Goal: Book appointment/travel/reservation

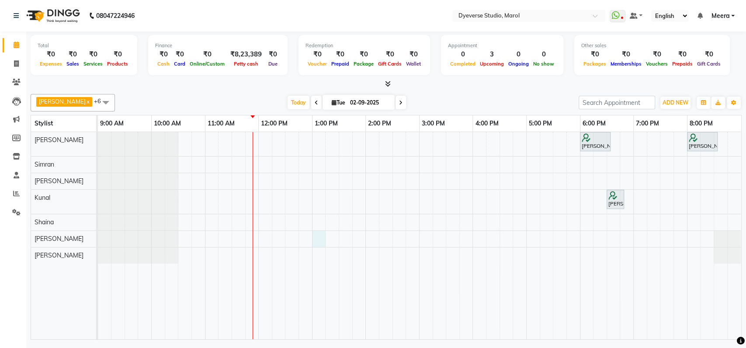
click at [316, 237] on div "[PERSON_NAME], TK02, 06:00 PM-06:35 PM, Classic - [PERSON_NAME], TK01, 08:00 PM…" at bounding box center [419, 235] width 643 height 207
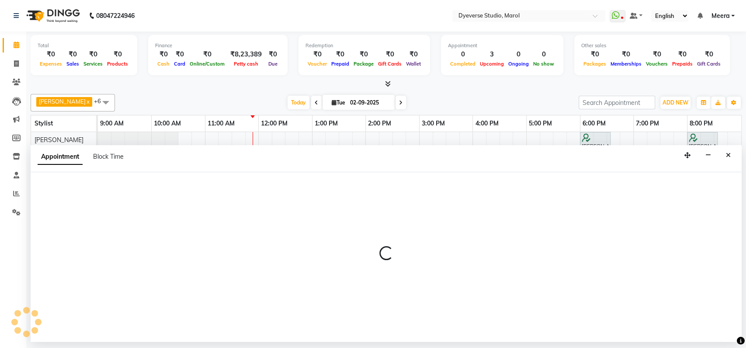
select select "67069"
select select "tentative"
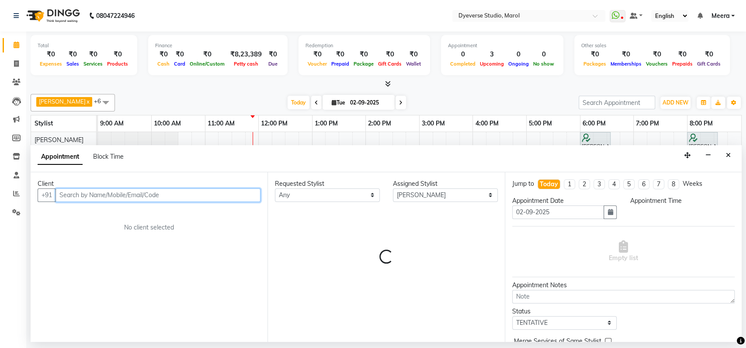
select select "780"
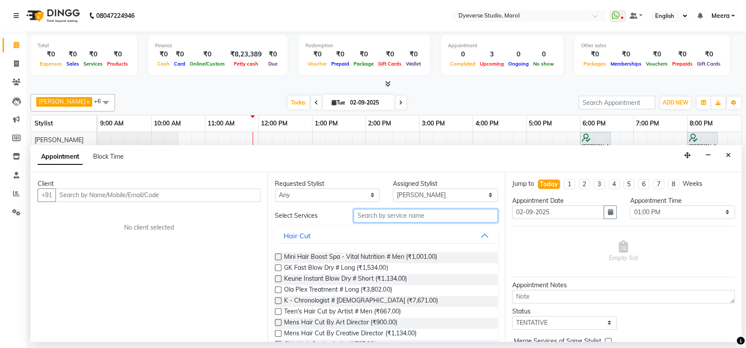
click at [390, 212] on input "text" at bounding box center [426, 216] width 144 height 14
type input "k"
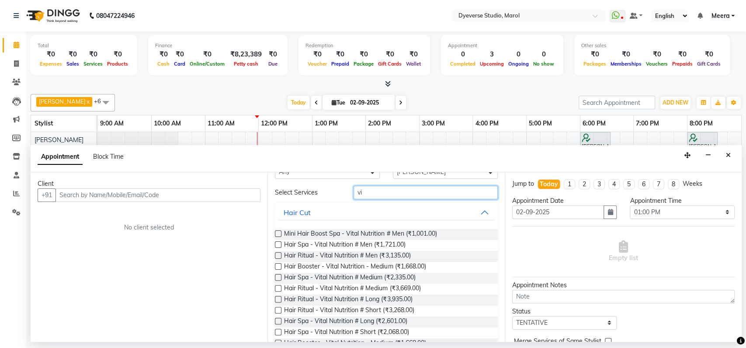
type input "vi"
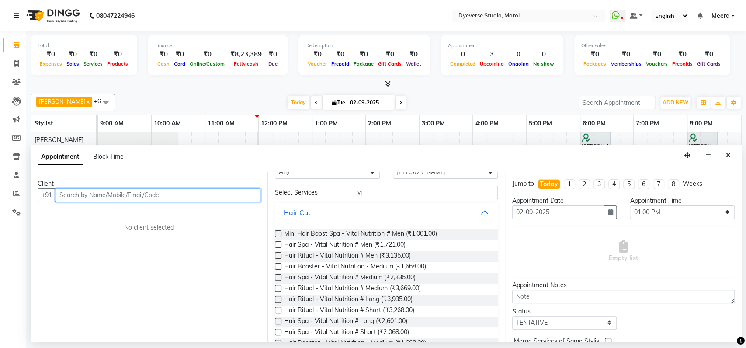
click at [162, 196] on input "text" at bounding box center [158, 195] width 205 height 14
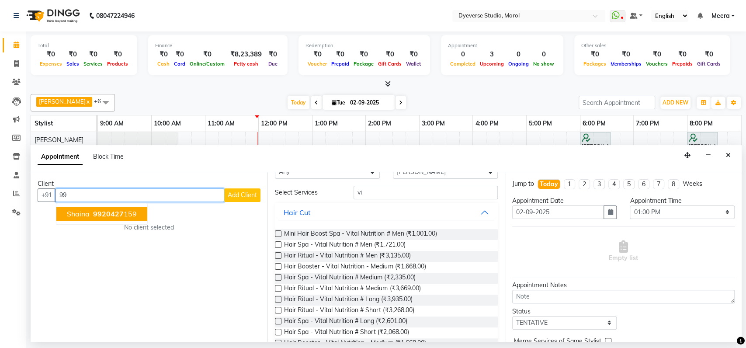
type input "9"
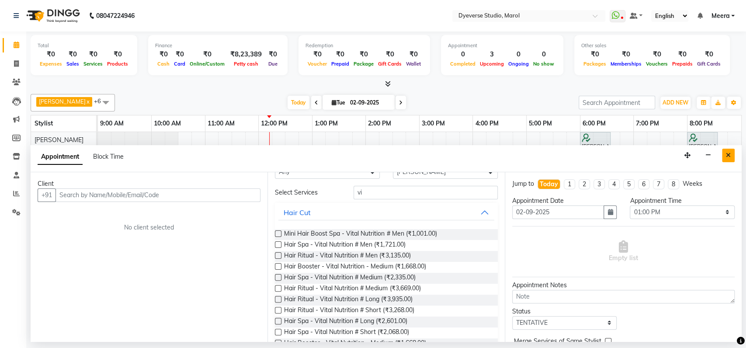
click at [731, 157] on button "Close" at bounding box center [728, 156] width 13 height 14
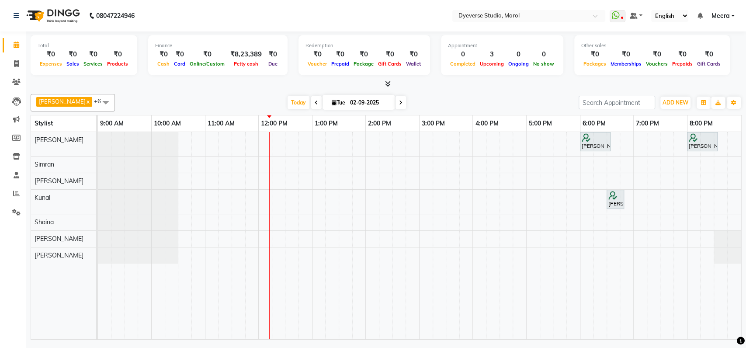
click at [330, 104] on span "Tue" at bounding box center [339, 102] width 18 height 7
select select "9"
select select "2025"
click at [312, 158] on span "2" at bounding box center [314, 158] width 14 height 14
